Goal: Task Accomplishment & Management: Complete application form

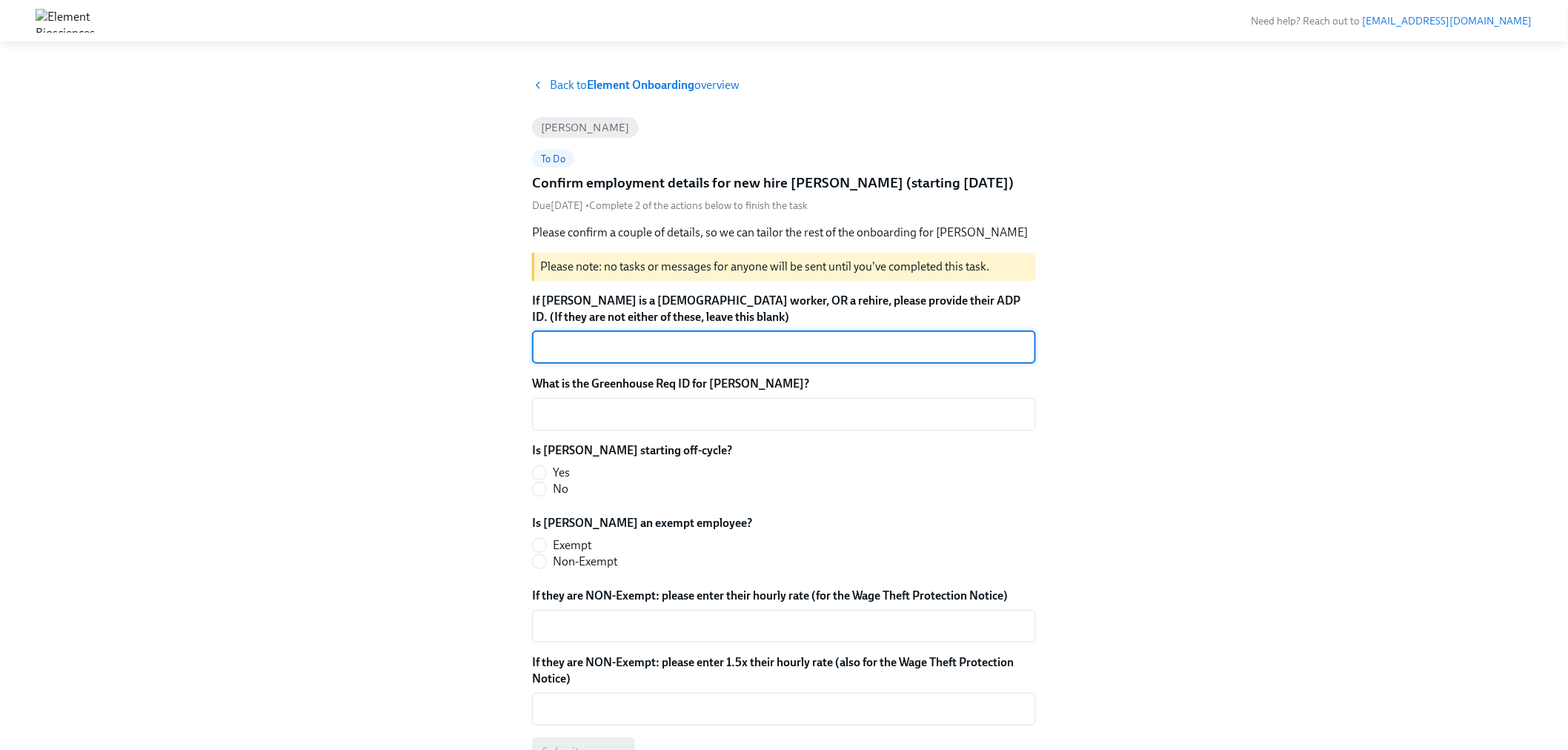
click at [610, 392] on label "What is the Greenhouse Req ID for [PERSON_NAME]?" at bounding box center [784, 383] width 504 height 16
click at [610, 410] on textarea "What is the Greenhouse Req ID for [PERSON_NAME]?" at bounding box center [784, 414] width 486 height 18
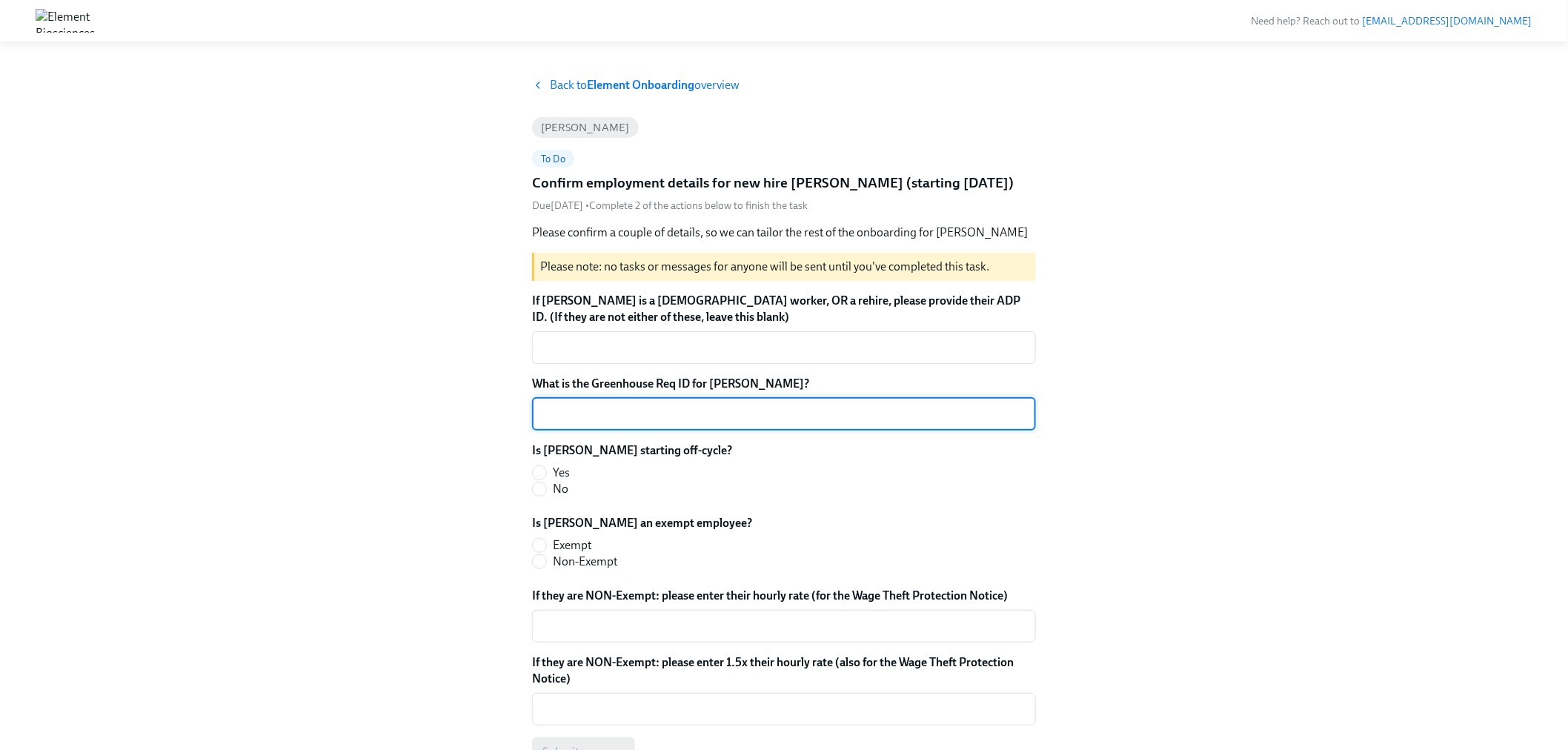
paste textarea "2-MKT-REPLACE-2025"
type textarea "2-MKT-REPLACE-2025"
click at [553, 497] on span "No" at bounding box center [560, 489] width 15 height 16
click at [546, 496] on input "No" at bounding box center [539, 489] width 14 height 14
radio input "true"
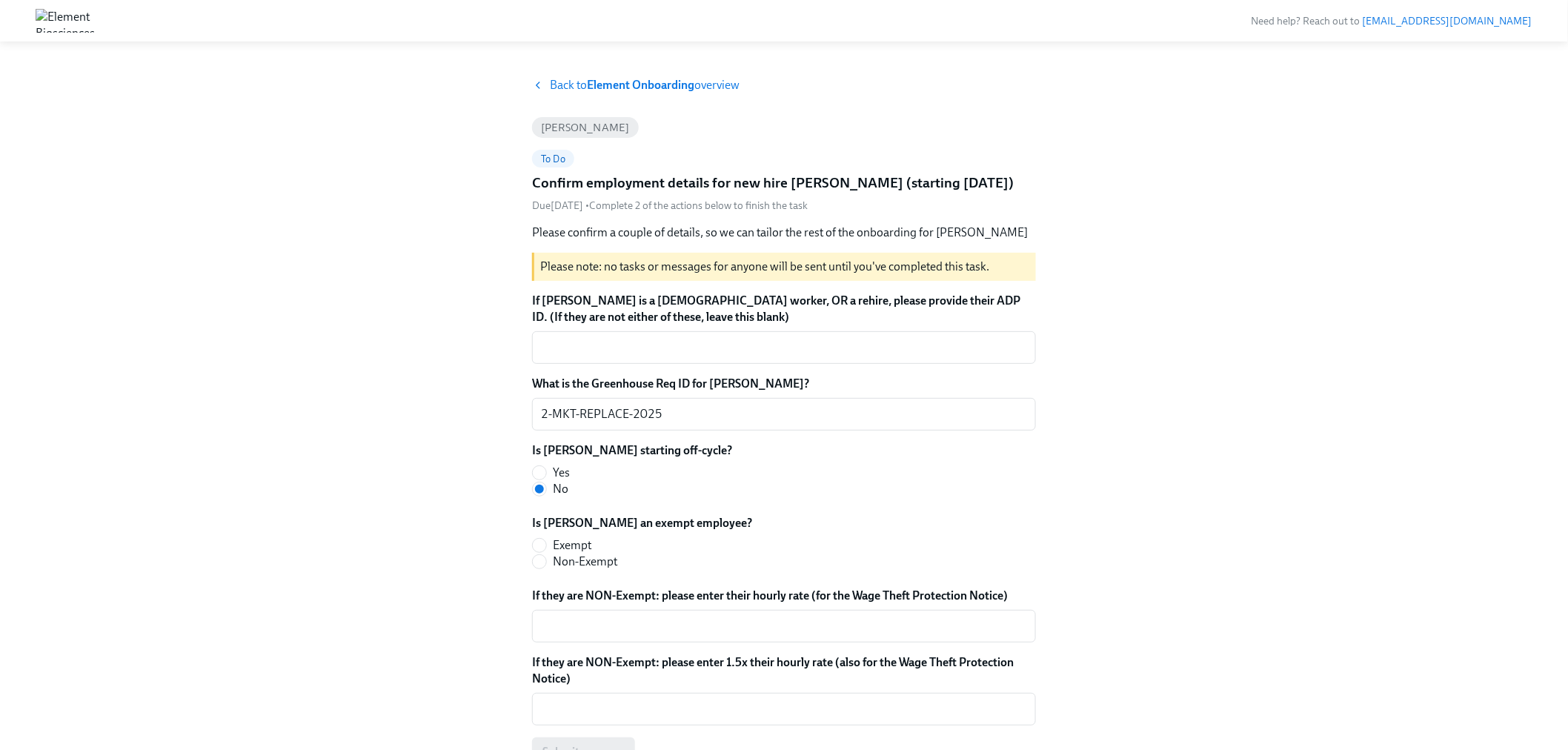
click at [553, 553] on span "Exempt" at bounding box center [572, 545] width 38 height 16
click at [546, 552] on input "Exempt" at bounding box center [539, 545] width 14 height 14
radio input "true"
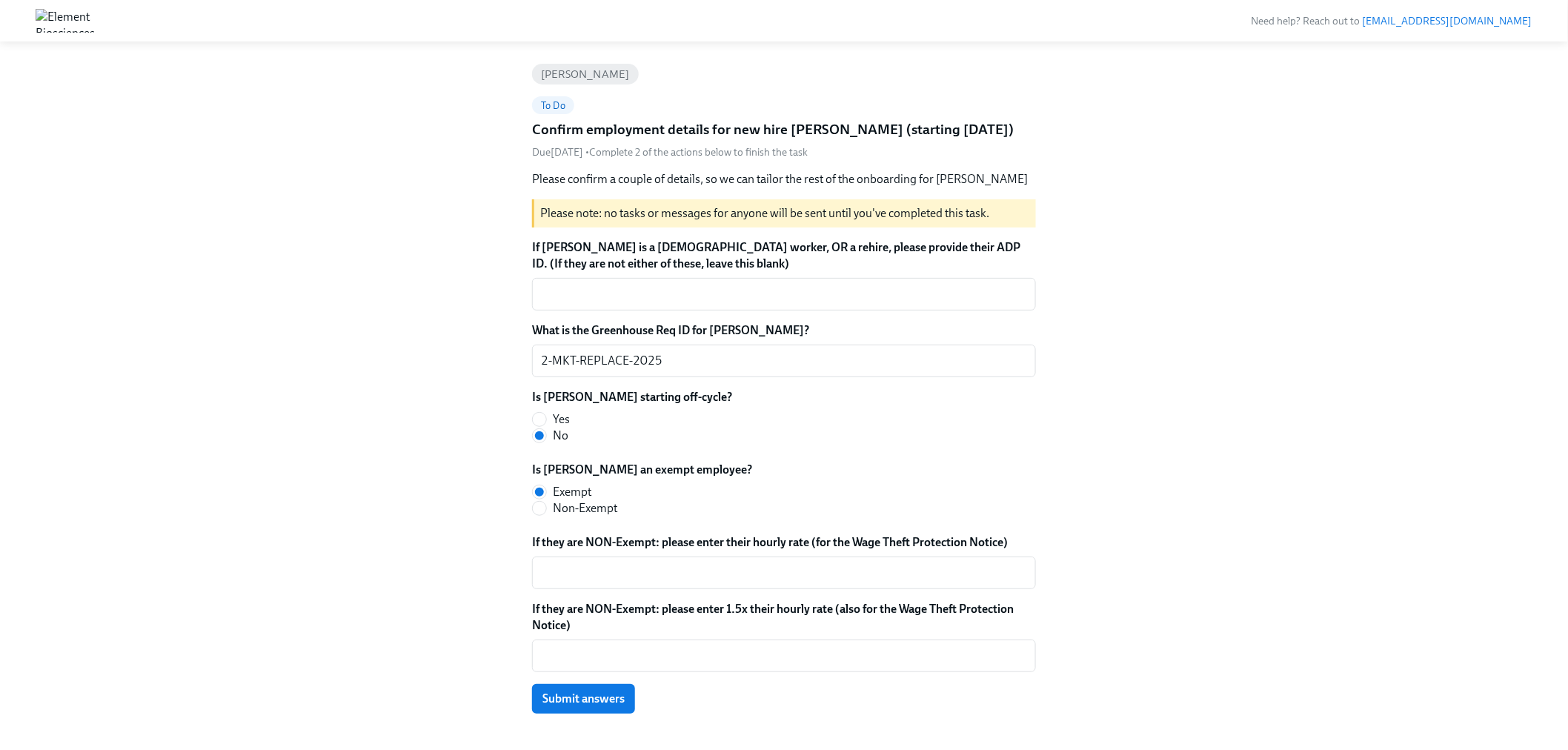
scroll to position [106, 0]
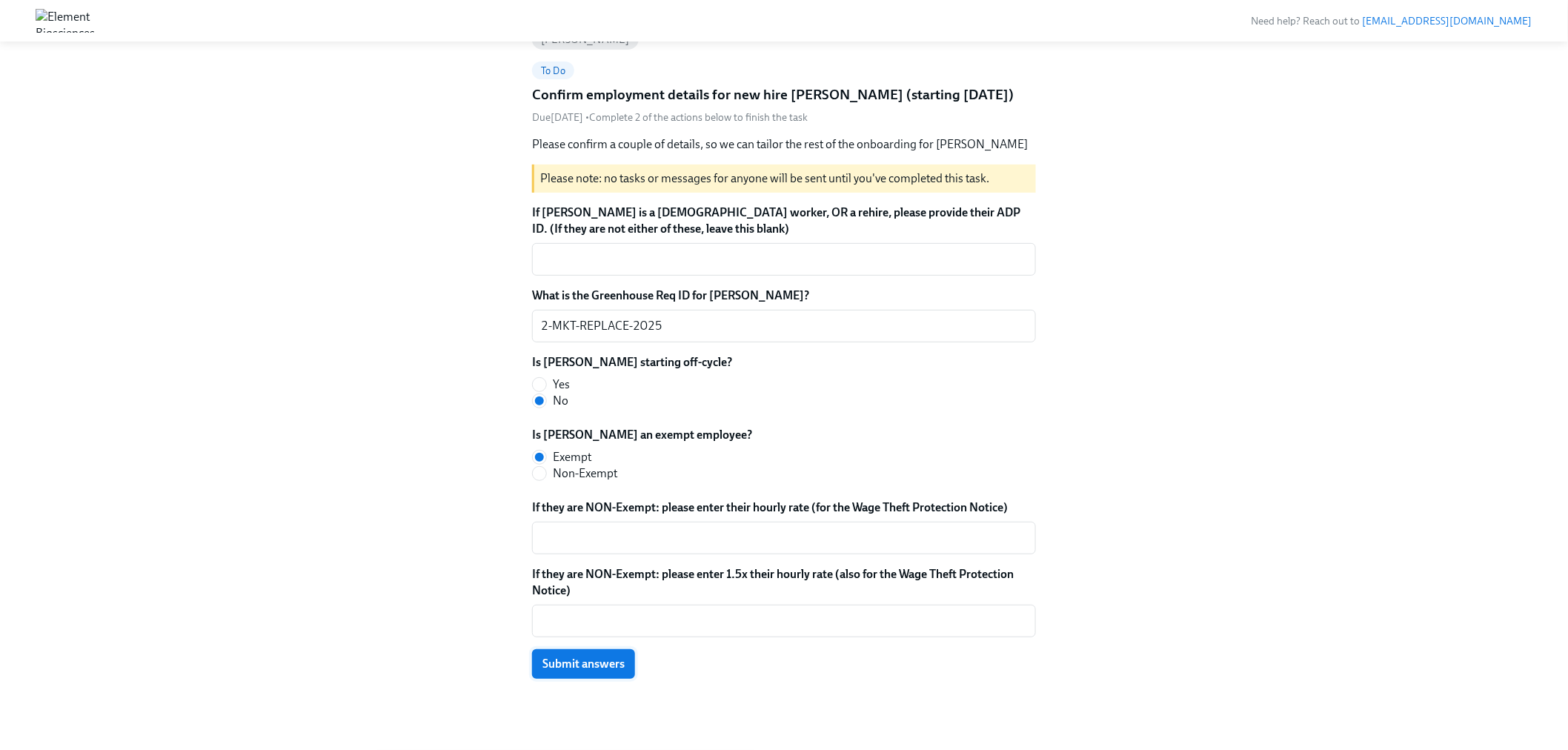
click at [623, 659] on span "Submit answers" at bounding box center [583, 664] width 83 height 14
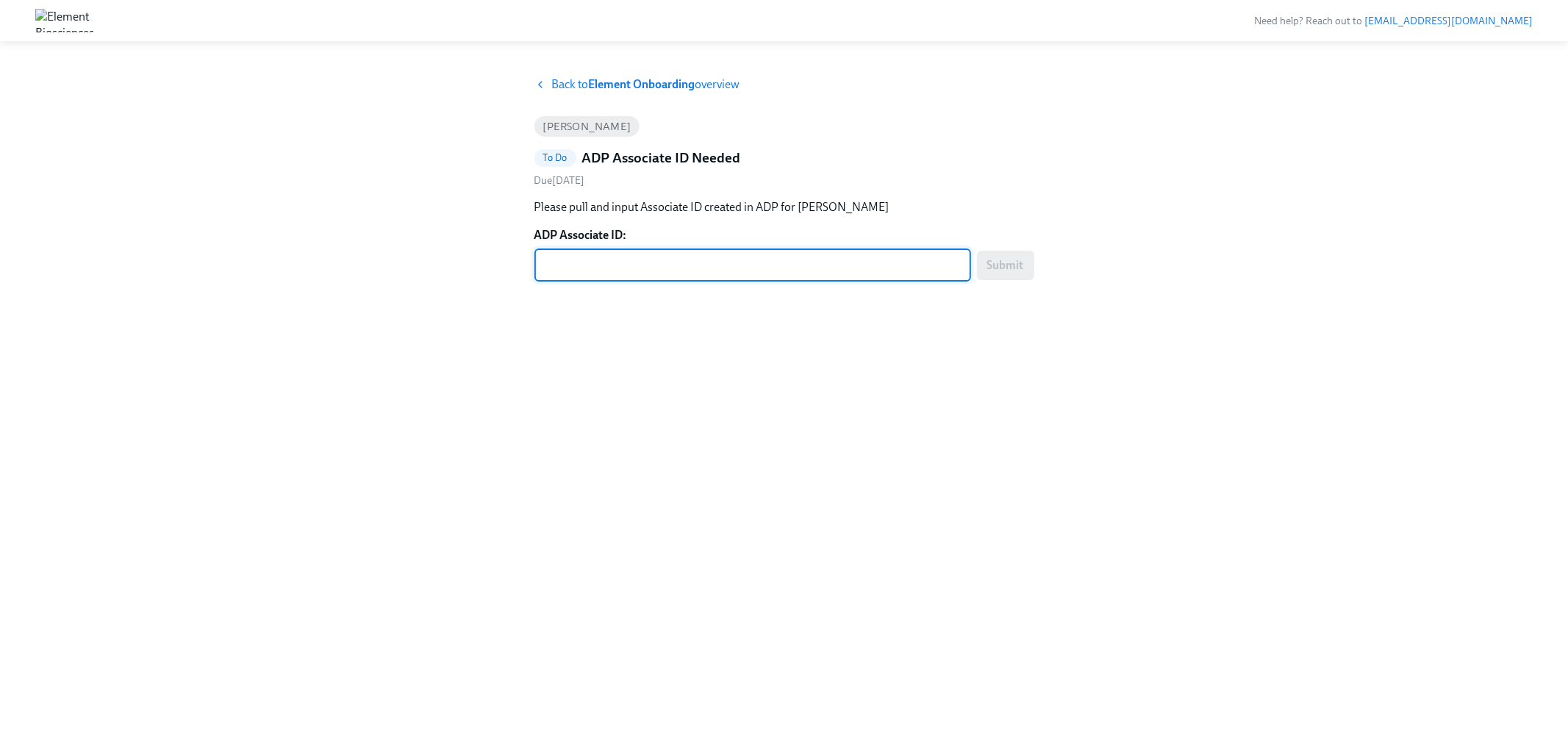
paste textarea "S46ZIKNUV"
type textarea "S46ZIKNUV"
drag, startPoint x: 1013, startPoint y: 275, endPoint x: 998, endPoint y: 292, distance: 22.7
click at [1013, 275] on button "Submit" at bounding box center [1006, 265] width 57 height 29
